Goal: Task Accomplishment & Management: Complete application form

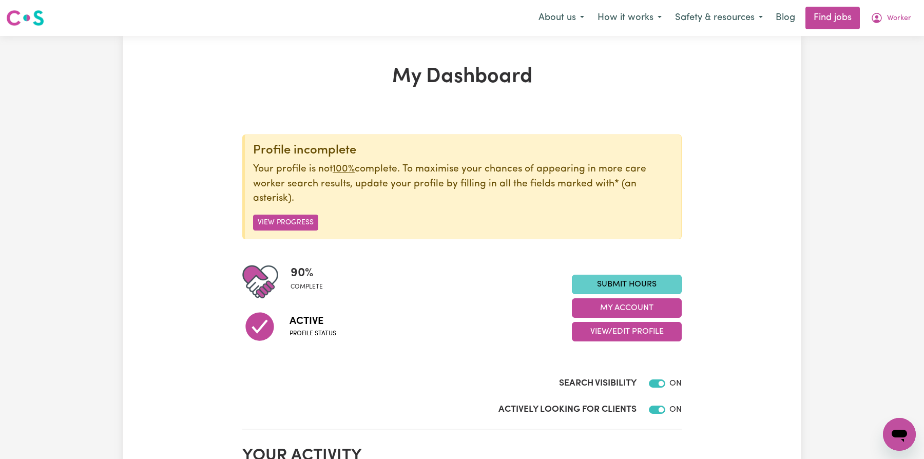
click at [614, 284] on link "Submit Hours" at bounding box center [627, 285] width 110 height 20
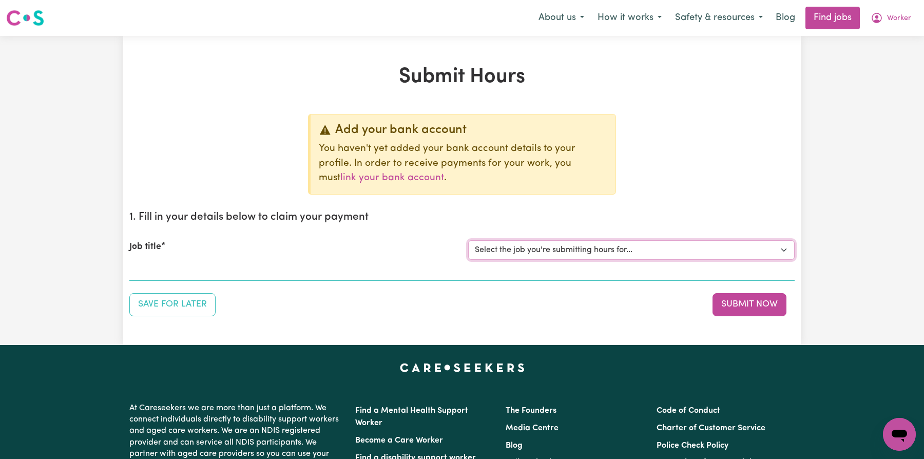
click at [577, 242] on select "Select the job you're submitting hours for... [Tumbi Umbi] Cleaner needed Tumbi…" at bounding box center [631, 250] width 326 height 20
select select "14162"
click at [468, 240] on select "Select the job you're submitting hours for... [Tumbi Umbi] Cleaner needed Tumbi…" at bounding box center [631, 250] width 326 height 20
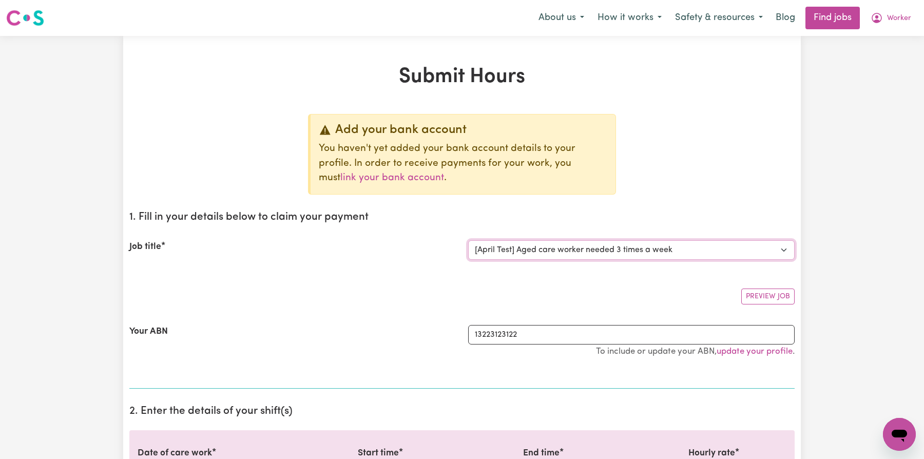
click at [597, 245] on select "Select the job you're submitting hours for... [Tumbi Umbi] Cleaner needed Tumbi…" at bounding box center [631, 250] width 326 height 20
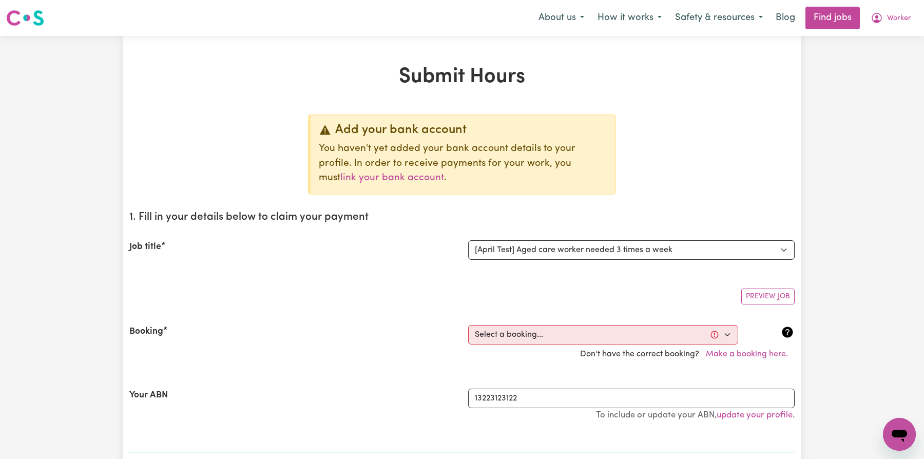
click at [480, 363] on div "Booking Select a booking... [DATE] 10:00am to 11:00am (RECURRING) [DATE] 10:00a…" at bounding box center [461, 345] width 665 height 64
click at [503, 339] on select "Select a booking... [DATE] 10:00am to 11:00am (RECURRING) [DATE] 10:00am to 11:…" at bounding box center [603, 335] width 270 height 20
select select "348336"
click at [468, 325] on select "Select a booking... [DATE] 10:00am to 11:00am (RECURRING) [DATE] 10:00am to 11:…" at bounding box center [603, 335] width 270 height 20
type input "[DATE]"
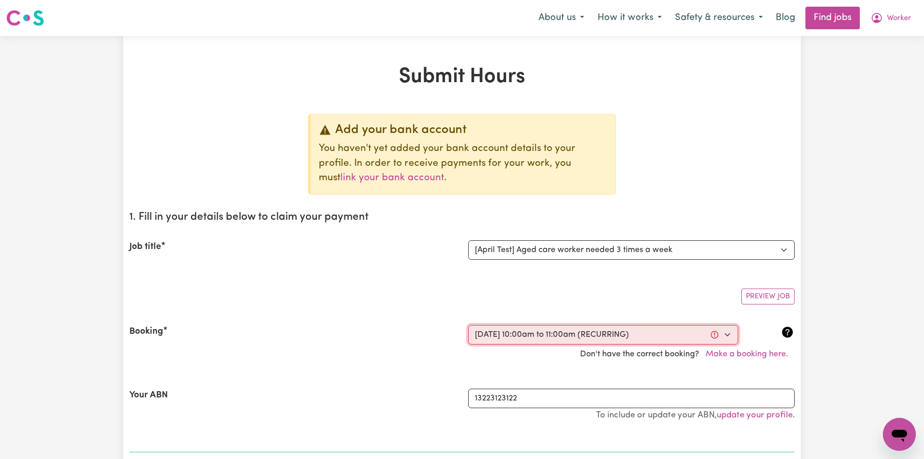
type input "3"
type input "9"
type input "2025"
type input "10:00"
type input "10"
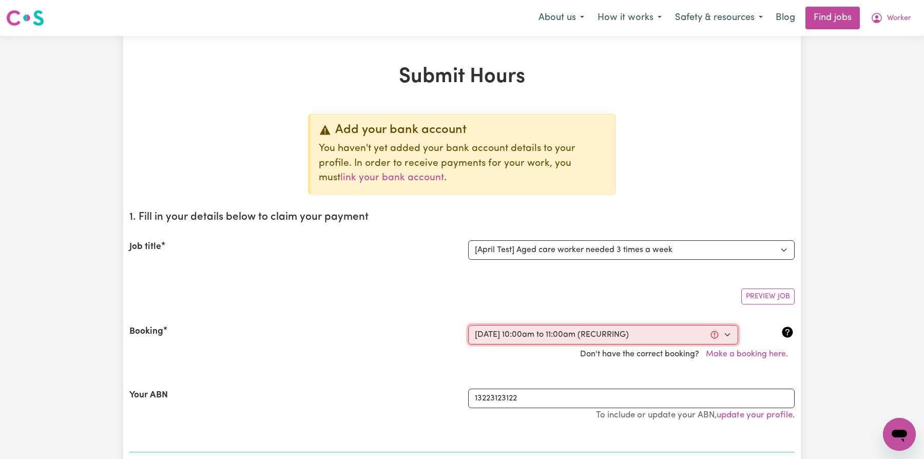
type input "0"
select select "am"
type input "11:00"
type input "11"
type input "0"
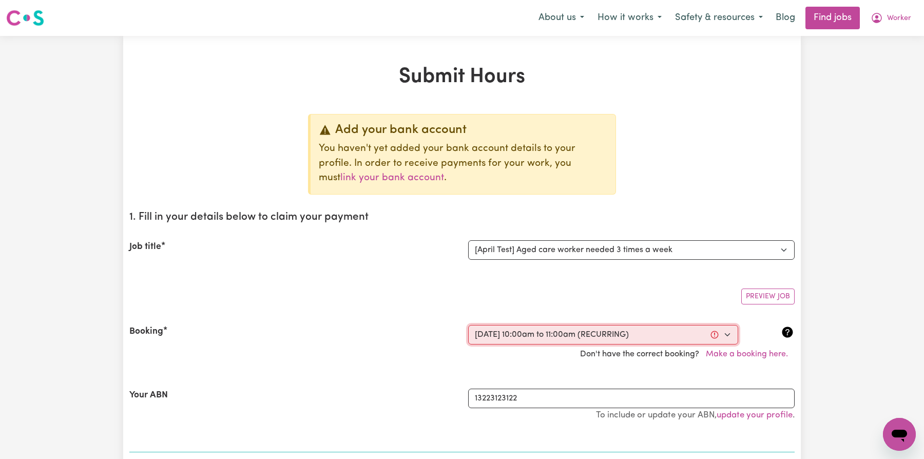
select select "am"
select select "1-Weekday"
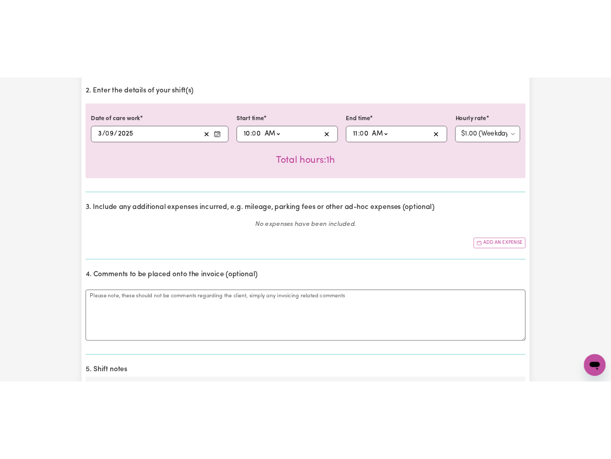
scroll to position [435, 0]
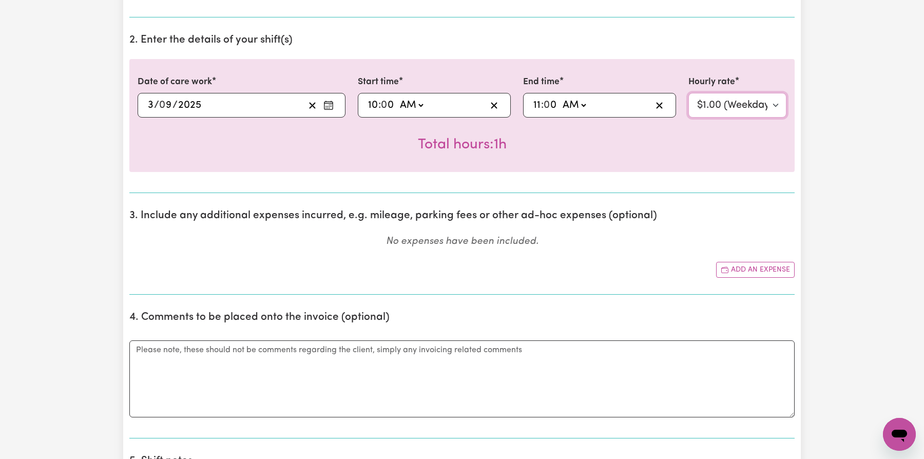
click at [709, 100] on select "Select rate... $1.00 (Weekday) $1.00 ([DATE]) $1.00 ([DATE]) $1.00 (Public Holi…" at bounding box center [737, 105] width 98 height 25
click at [724, 77] on label "Hourly rate" at bounding box center [711, 81] width 47 height 13
click at [724, 93] on select "Select rate... $1.00 (Weekday) $1.00 ([DATE]) $1.00 ([DATE]) $1.00 (Public Holi…" at bounding box center [737, 105] width 98 height 25
click at [724, 77] on label "Hourly rate" at bounding box center [711, 81] width 47 height 13
click at [724, 93] on select "Select rate... $1.00 (Weekday) $1.00 ([DATE]) $1.00 ([DATE]) $1.00 (Public Holi…" at bounding box center [737, 105] width 98 height 25
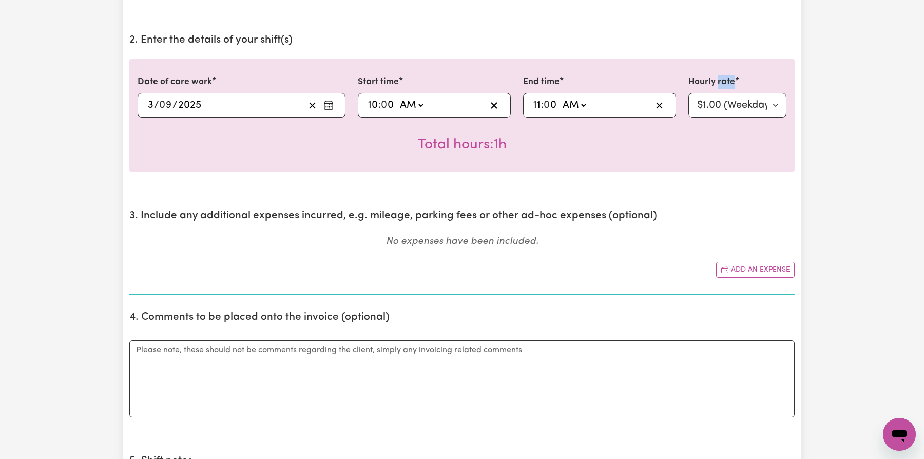
click at [695, 157] on div "Date of care work [DATE] 3 / 0 9 / 2025 Start time 10:00 10 : 0 0 AM PM End tim…" at bounding box center [461, 115] width 665 height 113
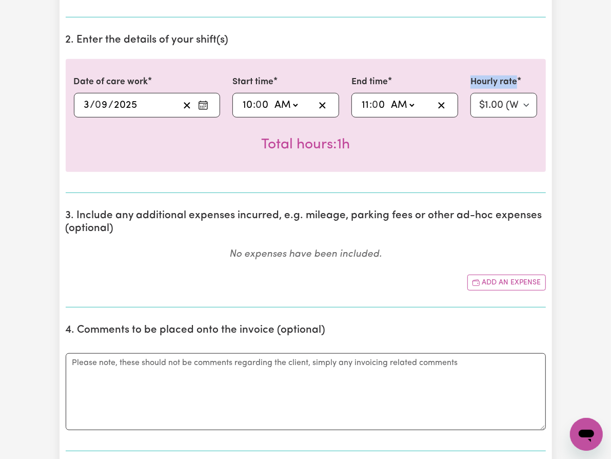
drag, startPoint x: 470, startPoint y: 80, endPoint x: 516, endPoint y: 80, distance: 45.7
click at [516, 80] on label "Hourly rate" at bounding box center [494, 81] width 47 height 13
copy label "Hourly rate"
